Goal: Find specific page/section: Find specific page/section

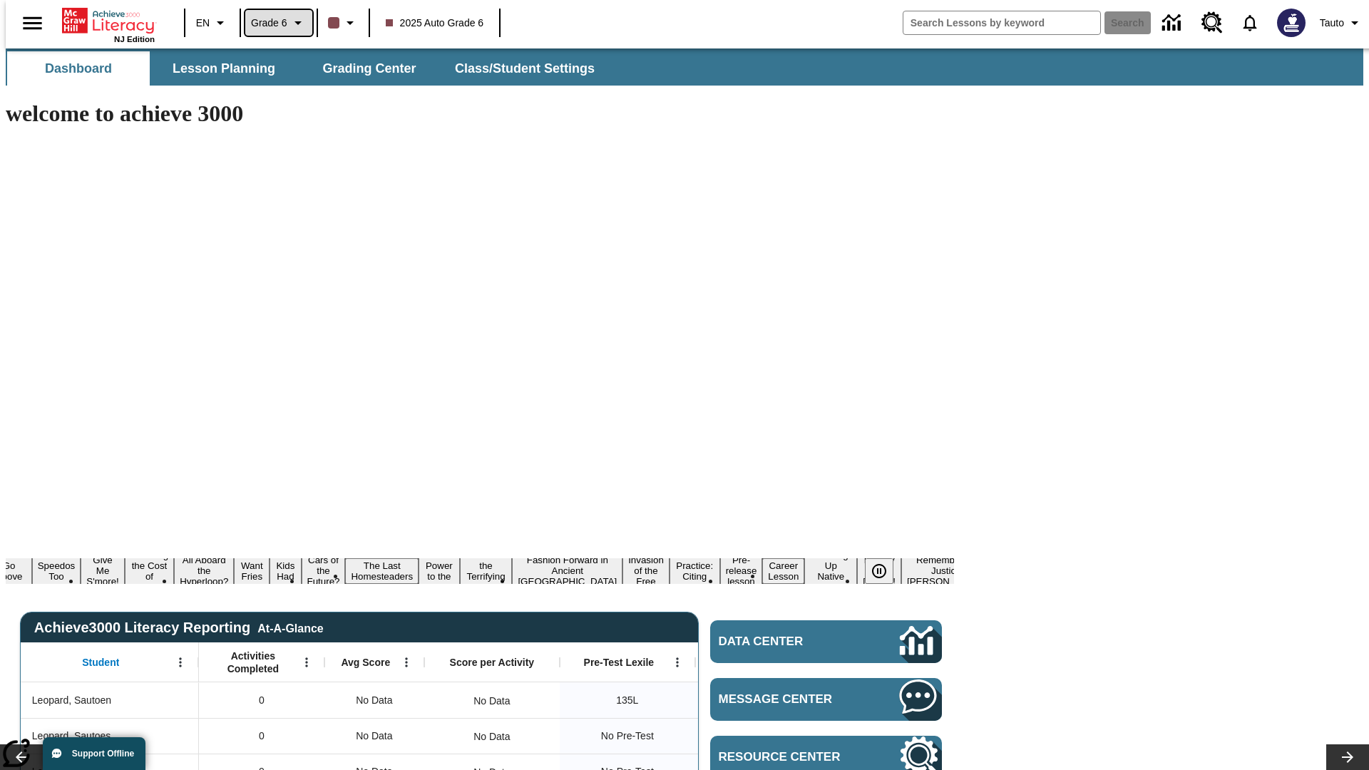
click at [274, 23] on span "Grade 6" at bounding box center [269, 23] width 36 height 15
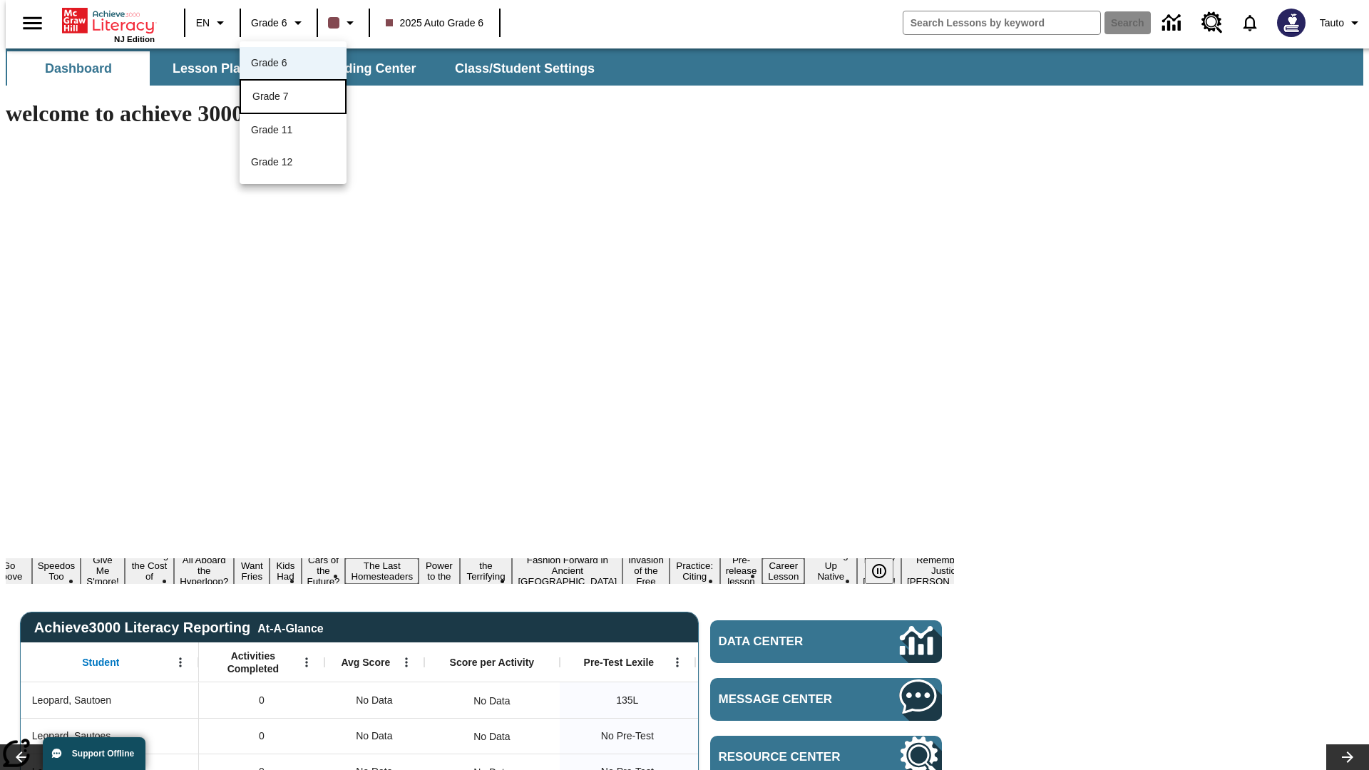
click at [293, 98] on div "Grade 7" at bounding box center [292, 96] width 81 height 15
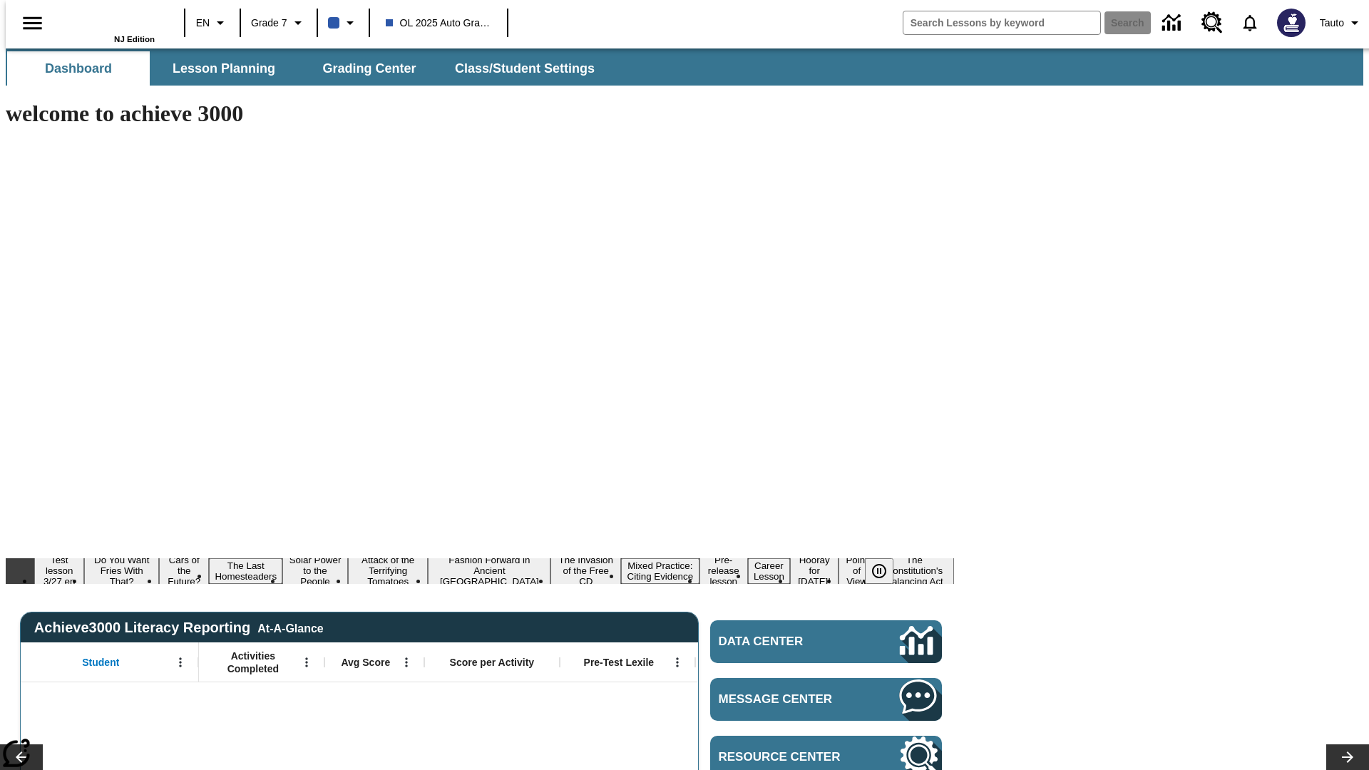
type input "-1"
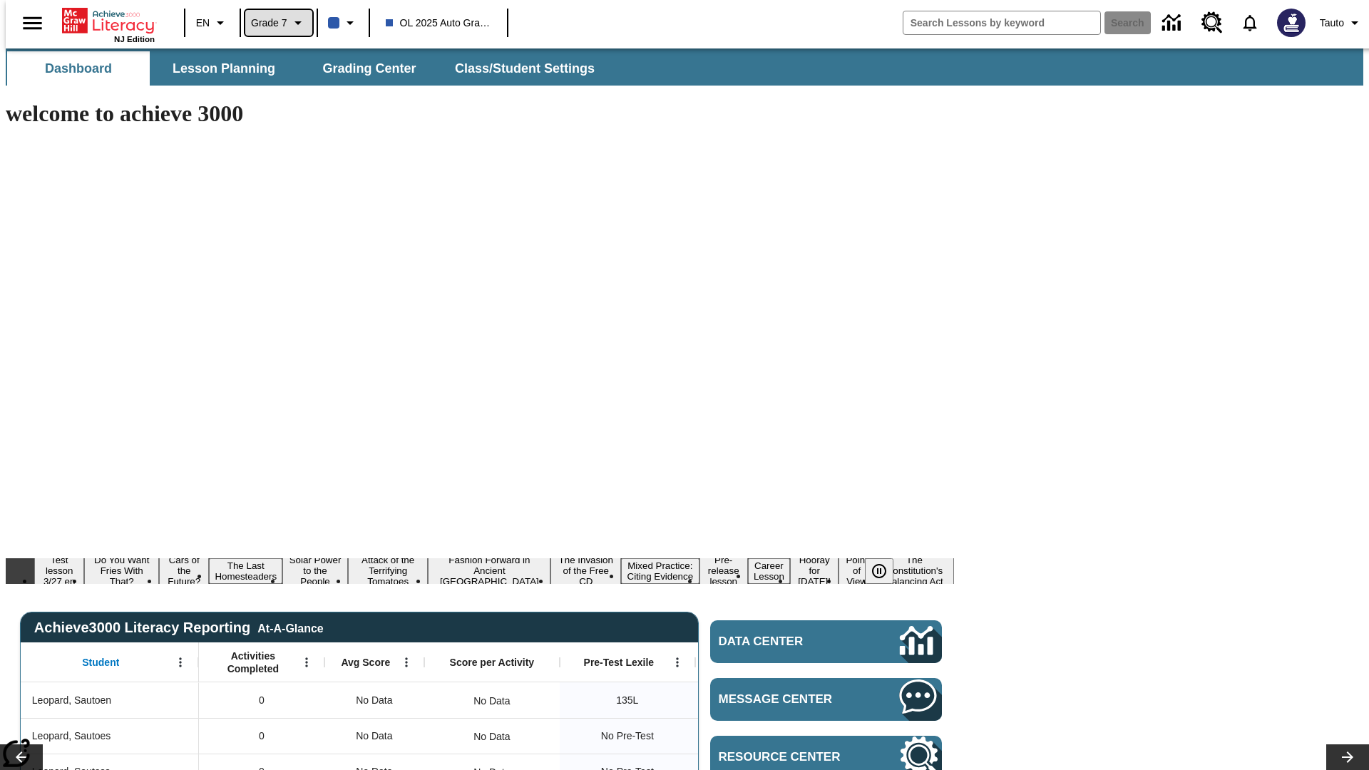
click at [274, 23] on span "Grade 7" at bounding box center [269, 23] width 36 height 15
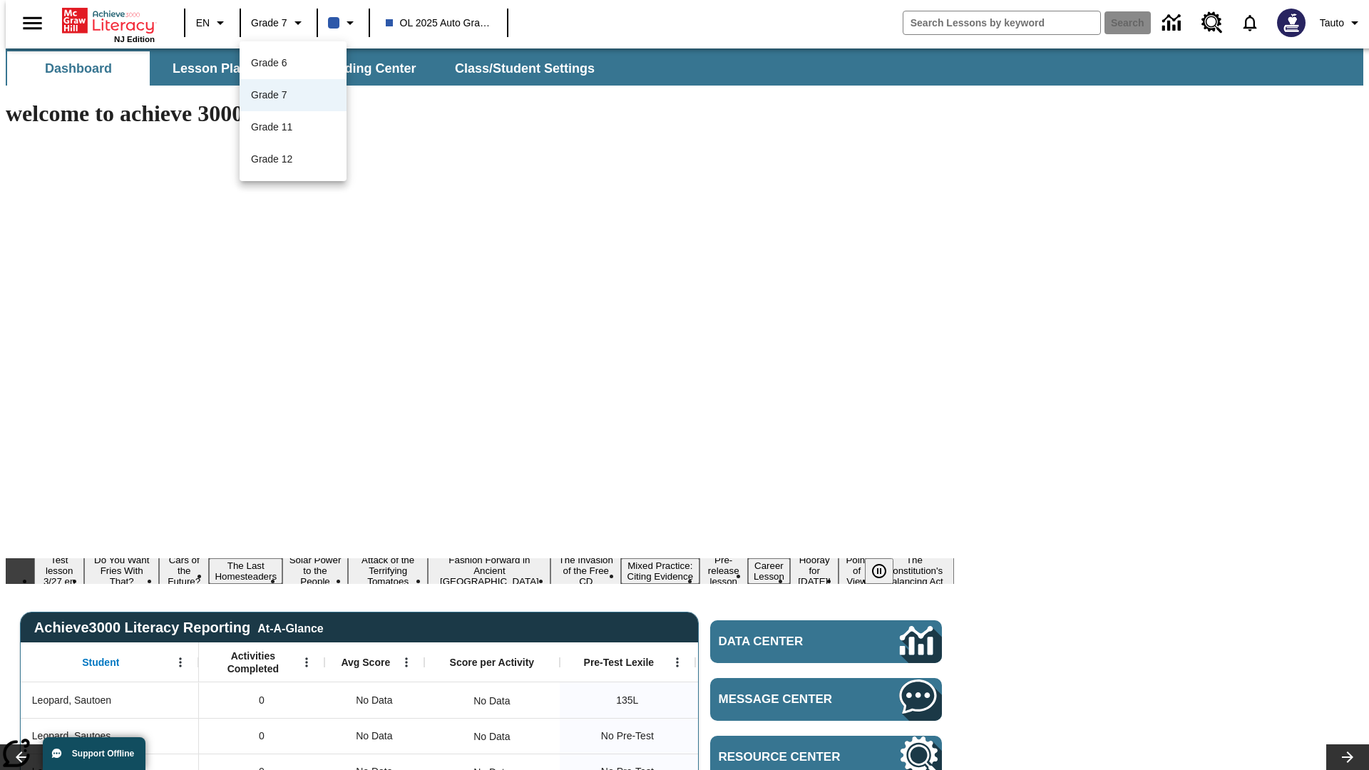
click at [684, 385] on div at bounding box center [684, 385] width 1369 height 770
click at [218, 68] on span "Lesson Planning" at bounding box center [224, 69] width 103 height 16
